Goal: Task Accomplishment & Management: Use online tool/utility

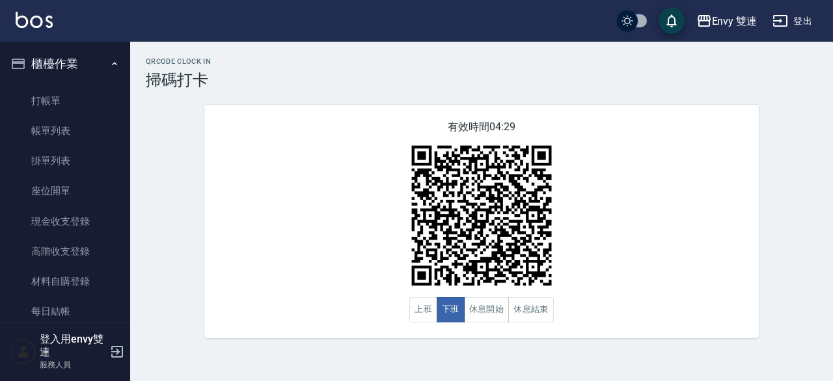
scroll to position [91, 0]
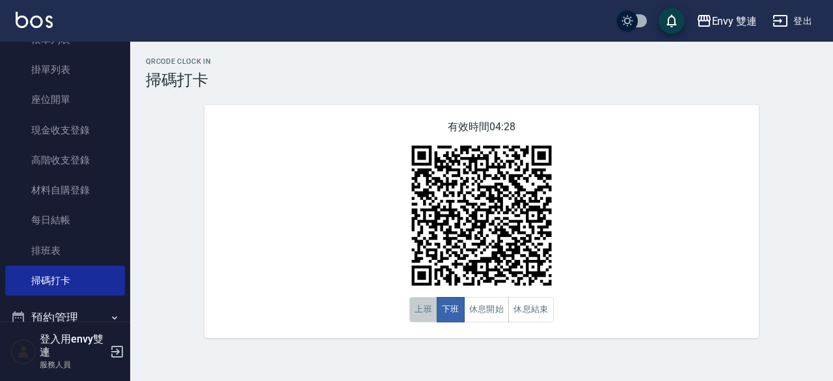
click at [424, 299] on button "上班" at bounding box center [423, 309] width 28 height 25
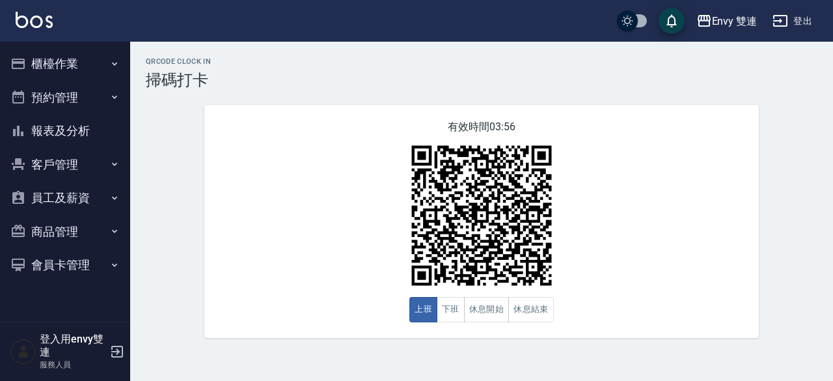
click at [64, 201] on button "員工及薪資" at bounding box center [65, 198] width 120 height 34
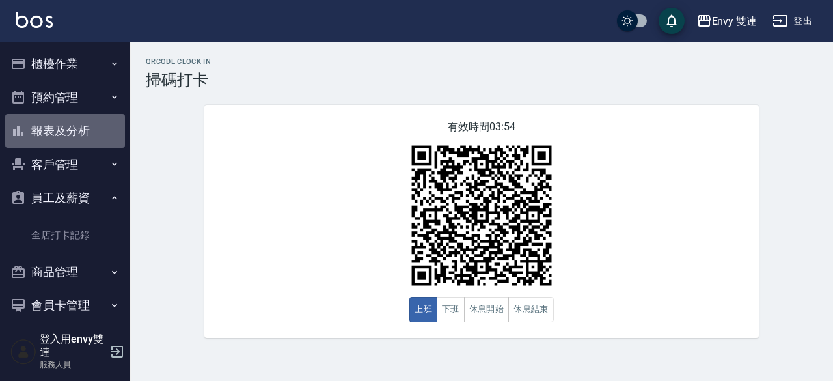
click at [71, 118] on button "報表及分析" at bounding box center [65, 131] width 120 height 34
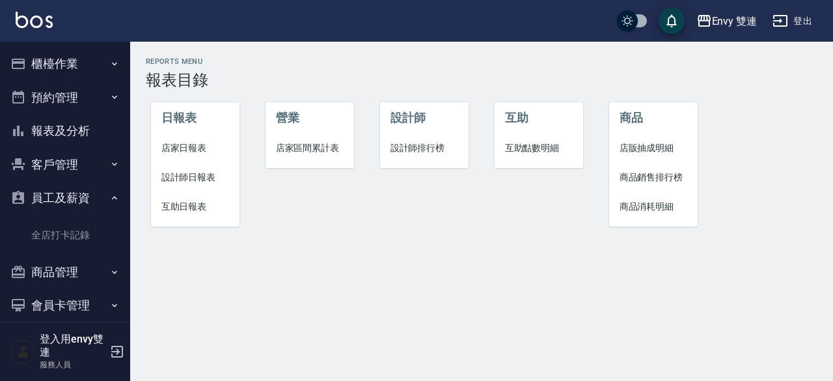
click at [189, 141] on span "店家日報表" at bounding box center [195, 148] width 68 height 14
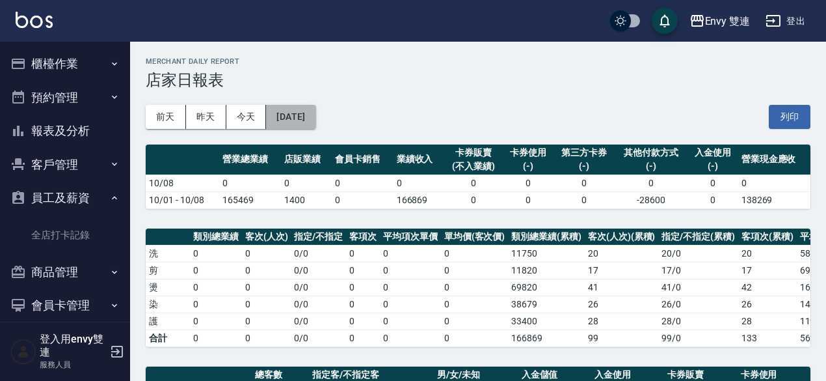
click at [290, 107] on button "2025/10/08" at bounding box center [290, 117] width 49 height 24
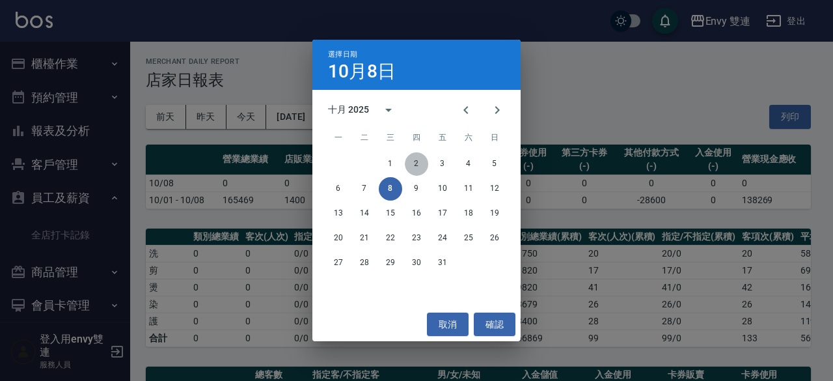
click at [416, 162] on button "2" at bounding box center [416, 163] width 23 height 23
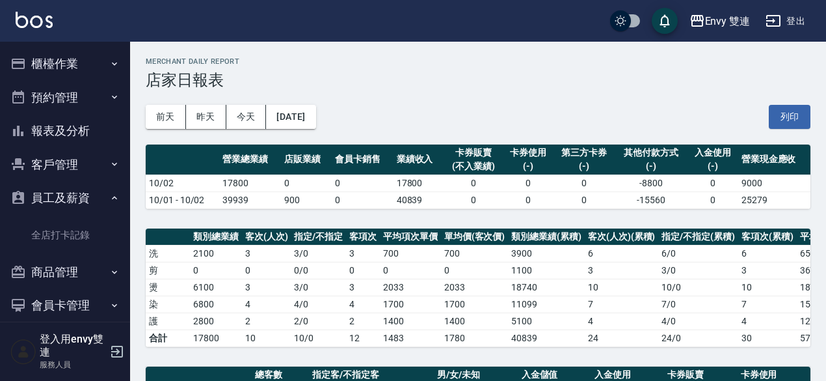
click at [68, 63] on button "櫃檯作業" at bounding box center [65, 64] width 120 height 34
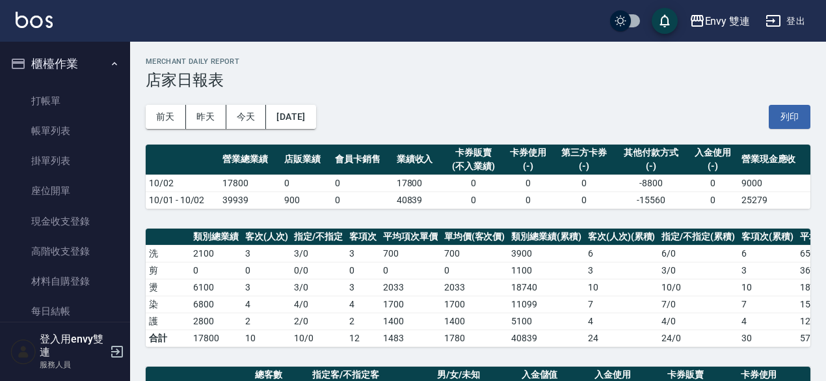
click at [5, 47] on button "櫃檯作業" at bounding box center [65, 64] width 120 height 34
